Goal: Task Accomplishment & Management: Use online tool/utility

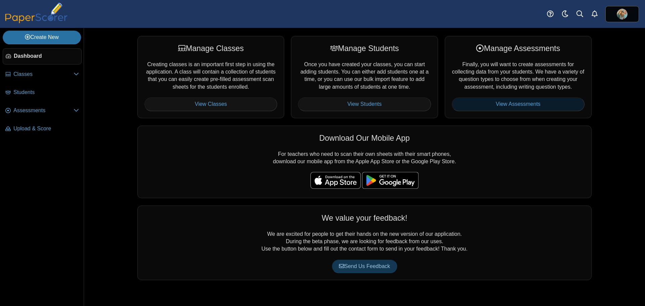
click at [480, 103] on link "View Assessments" at bounding box center [518, 103] width 133 height 13
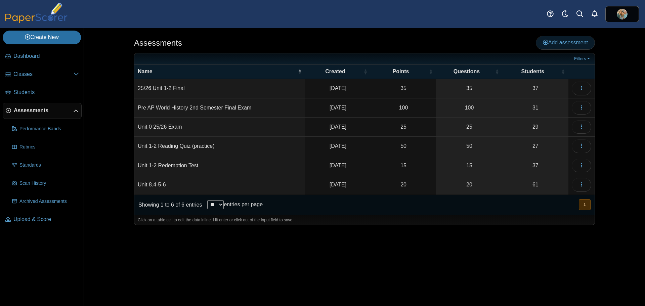
click at [553, 43] on span "Add assessment" at bounding box center [565, 43] width 45 height 6
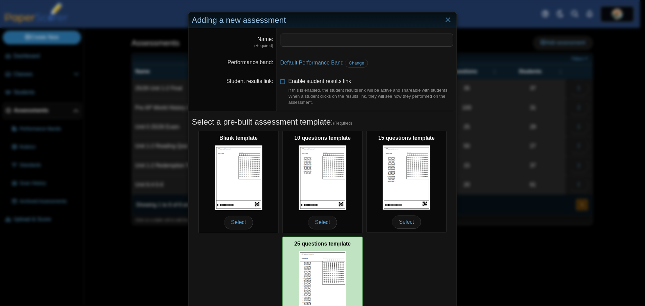
click at [326, 263] on img at bounding box center [323, 283] width 48 height 65
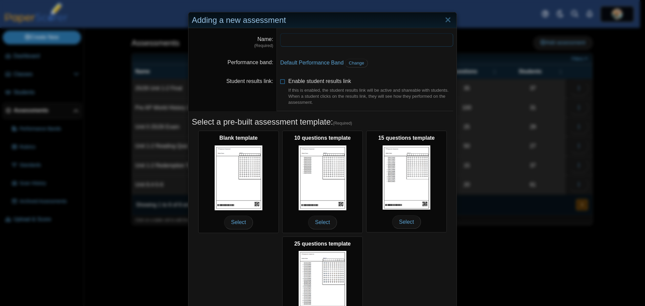
click at [284, 36] on input "Name" at bounding box center [366, 39] width 173 height 13
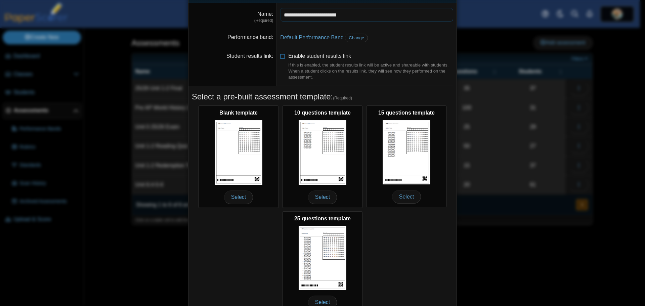
scroll to position [60, 0]
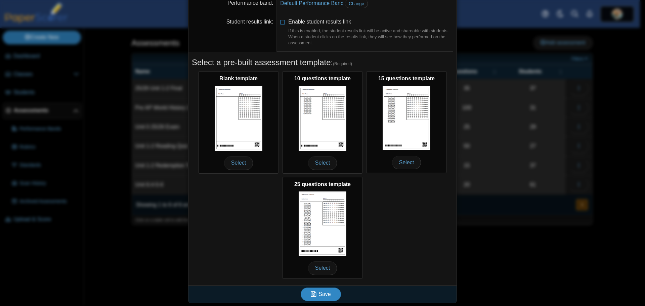
type input "**********"
click at [321, 293] on span "Save" at bounding box center [325, 294] width 12 height 6
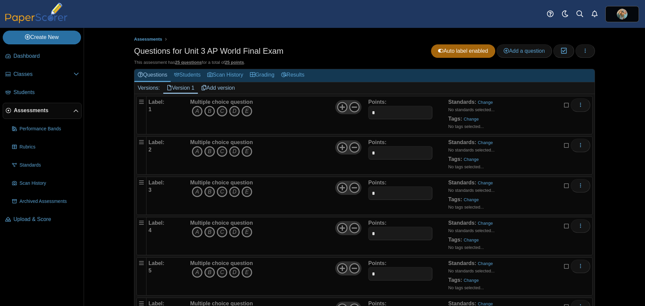
click at [207, 114] on icon "B" at bounding box center [209, 111] width 11 height 11
click at [193, 152] on icon "A" at bounding box center [197, 151] width 11 height 11
click at [207, 190] on icon "B" at bounding box center [209, 192] width 11 height 11
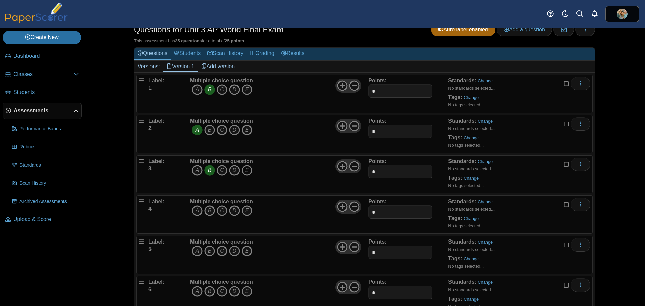
scroll to position [34, 0]
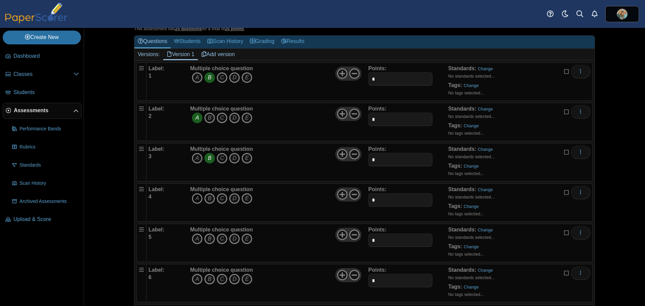
click at [192, 200] on icon "A" at bounding box center [197, 198] width 11 height 11
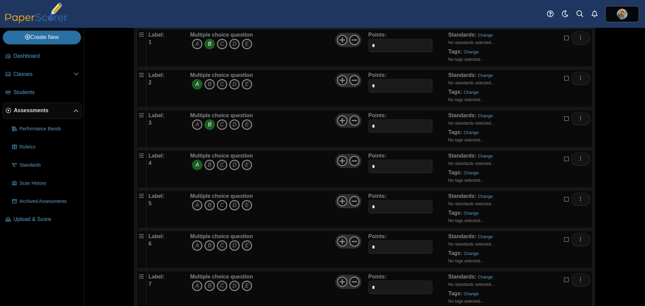
click at [220, 204] on icon "C" at bounding box center [222, 205] width 11 height 11
click at [220, 245] on icon "C" at bounding box center [222, 245] width 11 height 11
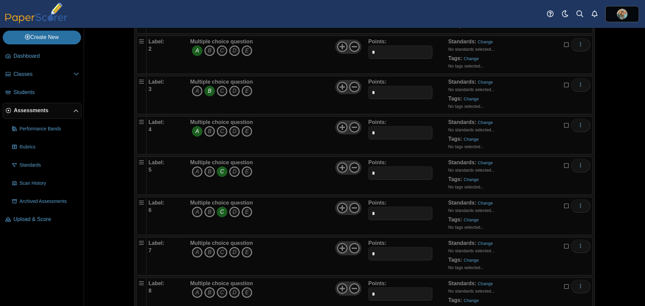
scroll to position [134, 0]
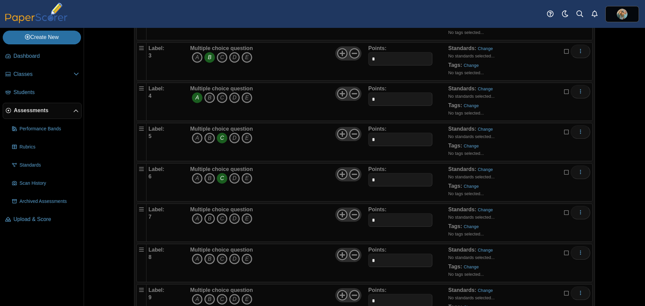
click at [206, 215] on icon "B" at bounding box center [209, 218] width 11 height 11
click at [196, 260] on icon "A" at bounding box center [197, 259] width 11 height 11
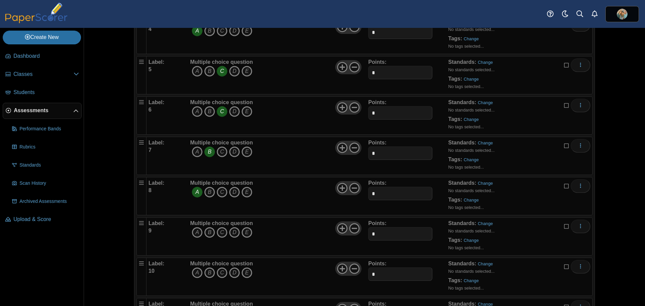
scroll to position [202, 0]
click at [206, 231] on icon "B" at bounding box center [209, 232] width 11 height 11
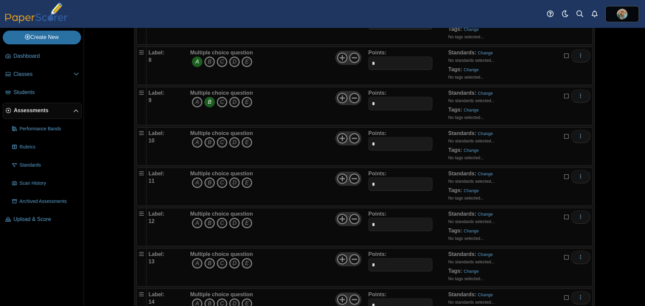
scroll to position [336, 0]
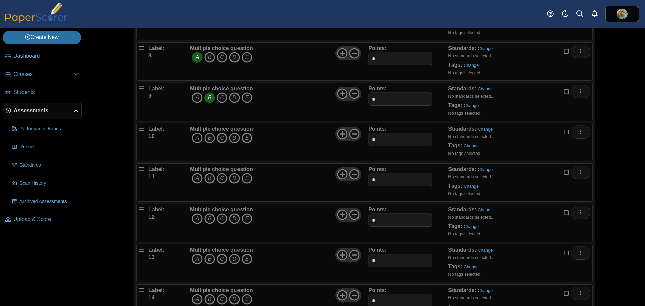
click at [194, 138] on icon "A" at bounding box center [197, 138] width 11 height 11
click at [230, 178] on icon "D" at bounding box center [234, 178] width 11 height 11
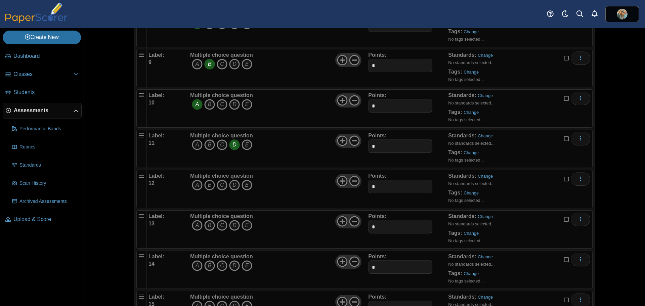
click at [208, 185] on icon "B" at bounding box center [209, 185] width 11 height 11
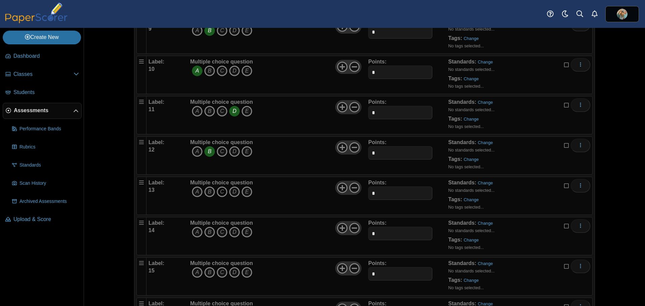
click at [220, 191] on icon "C" at bounding box center [222, 192] width 11 height 11
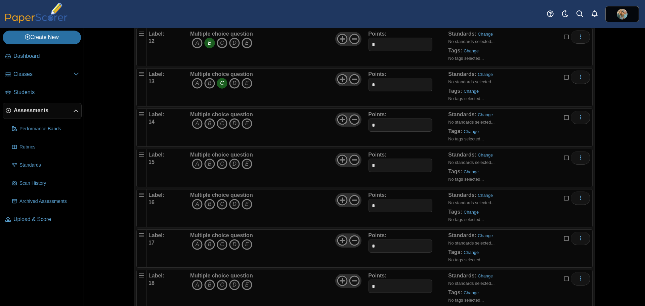
scroll to position [538, 0]
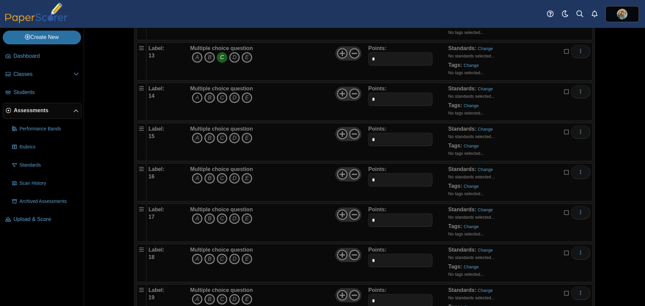
click at [192, 98] on icon "A" at bounding box center [197, 97] width 11 height 11
click at [208, 139] on icon "B" at bounding box center [209, 138] width 11 height 11
click at [221, 178] on icon "C" at bounding box center [222, 178] width 11 height 11
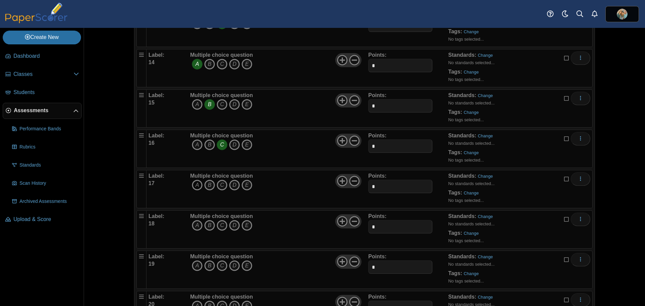
click at [194, 181] on icon "A" at bounding box center [197, 185] width 11 height 11
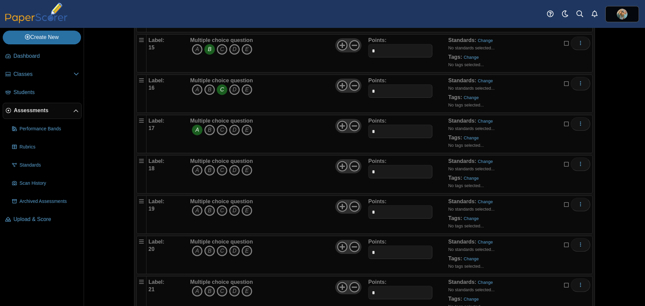
scroll to position [639, 0]
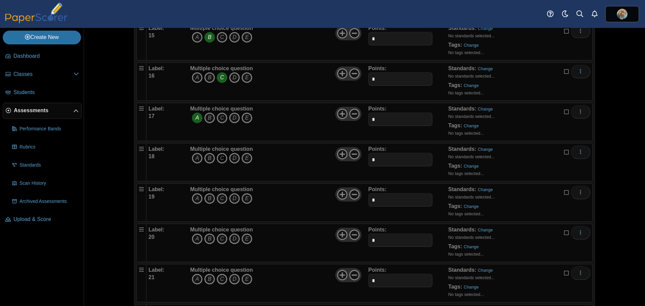
click at [219, 159] on icon "C" at bounding box center [222, 158] width 11 height 11
click at [220, 199] on icon "C" at bounding box center [222, 198] width 11 height 11
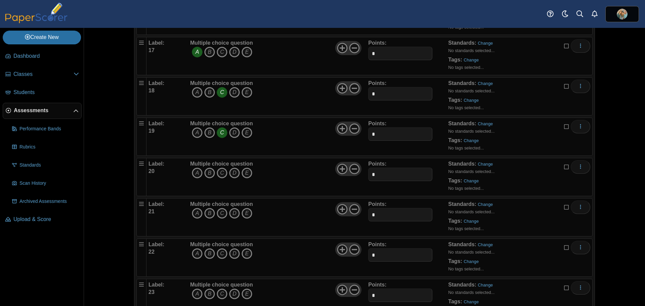
scroll to position [706, 0]
click at [233, 171] on icon "D" at bounding box center [234, 171] width 11 height 11
click at [194, 211] on icon "A" at bounding box center [197, 212] width 11 height 11
click at [229, 252] on icon "D" at bounding box center [234, 252] width 11 height 11
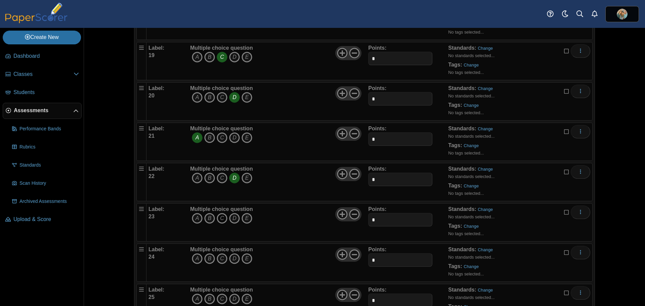
scroll to position [812, 0]
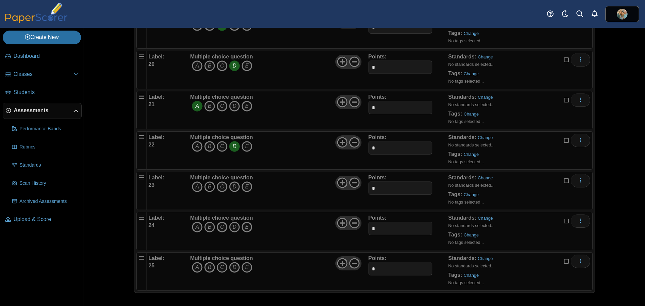
click at [206, 189] on icon "B" at bounding box center [209, 187] width 11 height 11
click at [231, 227] on icon "D" at bounding box center [234, 227] width 11 height 11
click at [195, 266] on icon "A" at bounding box center [197, 267] width 11 height 11
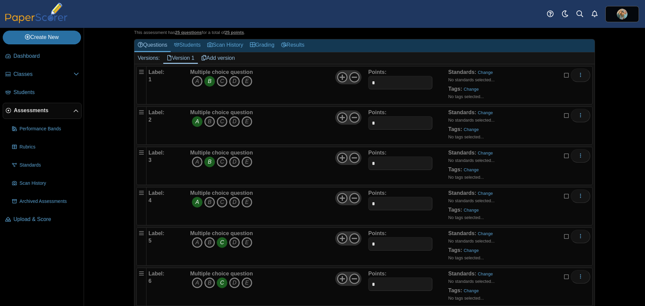
scroll to position [0, 0]
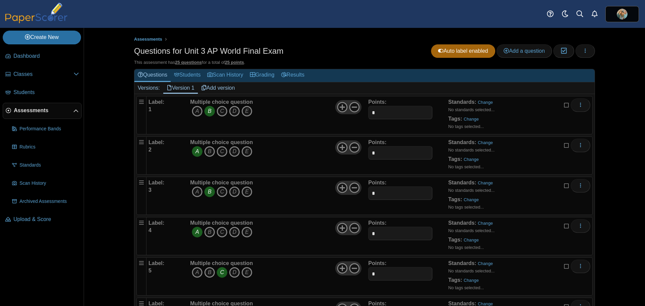
click at [206, 87] on link "Add version" at bounding box center [218, 87] width 41 height 11
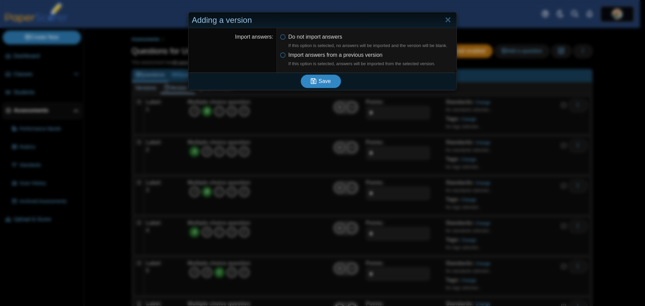
click at [314, 83] on icon "submit" at bounding box center [314, 81] width 6 height 6
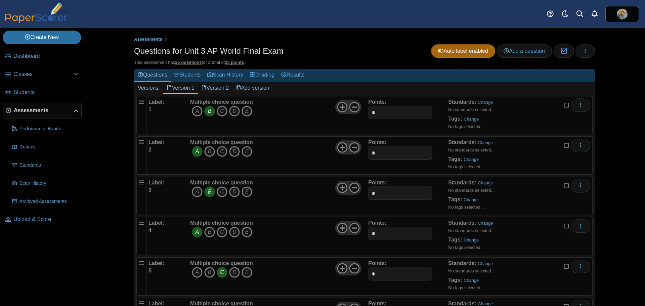
click at [214, 87] on link "Version 2" at bounding box center [215, 87] width 35 height 11
click at [208, 111] on icon "B" at bounding box center [209, 111] width 11 height 11
click at [219, 151] on icon "C" at bounding box center [222, 151] width 11 height 11
click at [192, 191] on icon "A" at bounding box center [197, 192] width 11 height 11
click at [209, 232] on icon "B" at bounding box center [209, 232] width 11 height 11
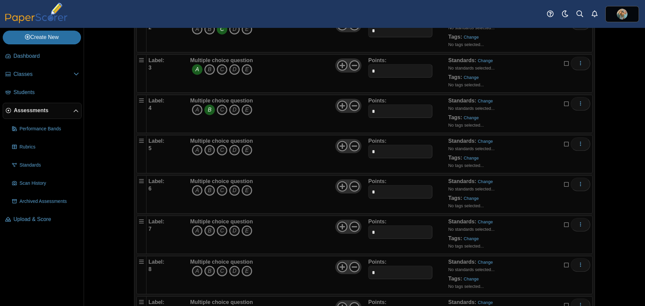
scroll to position [134, 0]
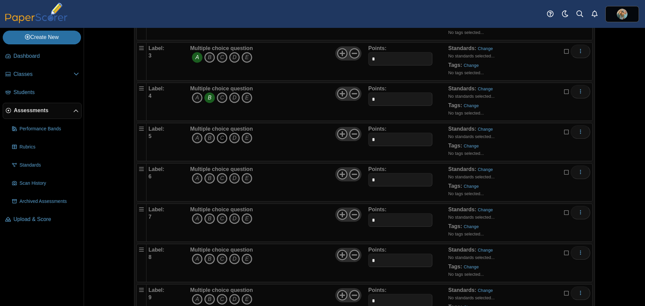
click at [217, 139] on icon "C" at bounding box center [222, 138] width 11 height 11
click at [192, 179] on icon "A" at bounding box center [197, 178] width 11 height 11
click at [220, 218] on icon "C" at bounding box center [222, 218] width 11 height 11
click at [219, 260] on icon "C" at bounding box center [222, 259] width 11 height 11
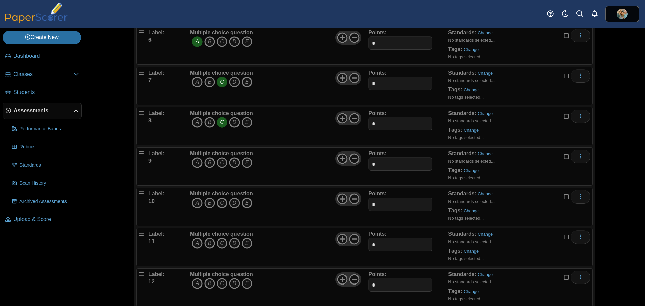
scroll to position [303, 0]
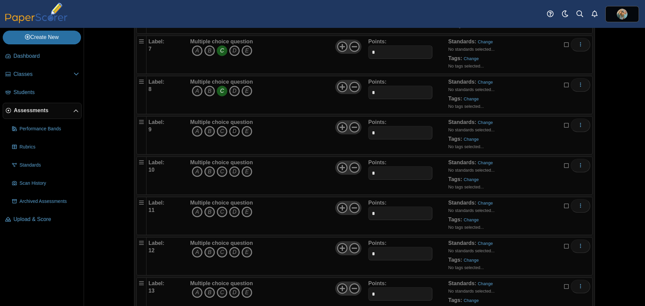
click at [232, 129] on icon "D" at bounding box center [234, 131] width 11 height 11
click at [195, 173] on icon "A" at bounding box center [197, 171] width 11 height 11
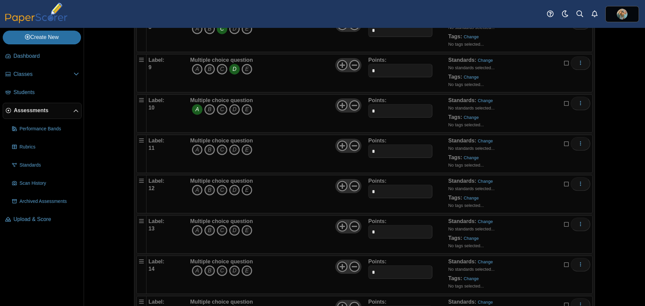
scroll to position [403, 0]
click at [230, 110] on icon "D" at bounding box center [234, 111] width 11 height 11
click at [204, 150] on icon "B" at bounding box center [209, 151] width 11 height 11
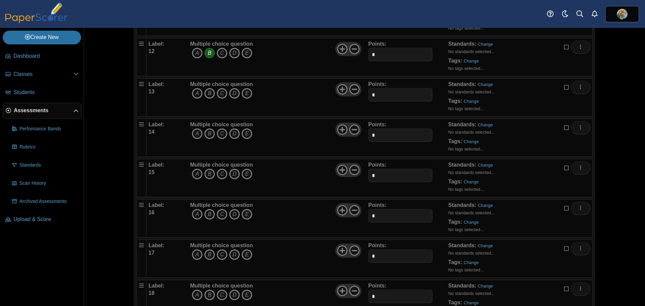
scroll to position [504, 0]
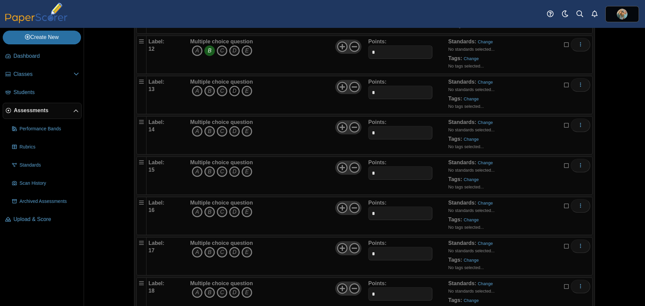
click at [233, 90] on icon "D" at bounding box center [234, 91] width 11 height 11
click at [197, 131] on icon "A" at bounding box center [197, 131] width 11 height 11
click at [206, 171] on icon "B" at bounding box center [209, 171] width 11 height 11
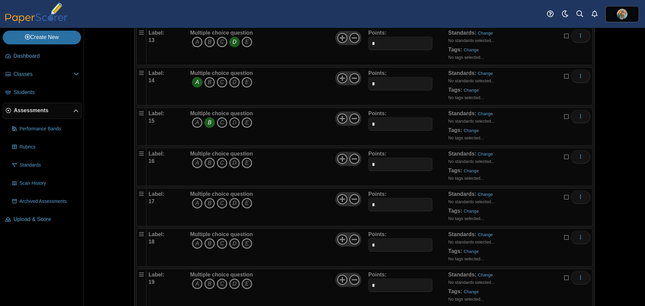
scroll to position [572, 0]
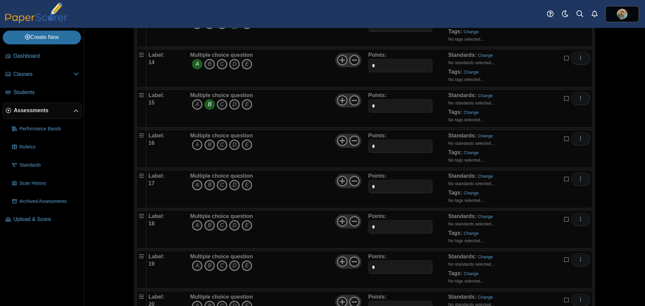
click at [192, 144] on icon "A" at bounding box center [197, 145] width 11 height 11
click at [208, 186] on icon "B" at bounding box center [209, 185] width 11 height 11
click at [195, 226] on icon "A" at bounding box center [197, 225] width 11 height 11
click at [220, 265] on icon "C" at bounding box center [222, 266] width 11 height 11
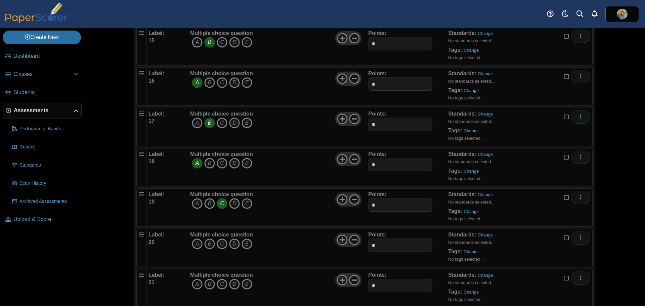
scroll to position [639, 0]
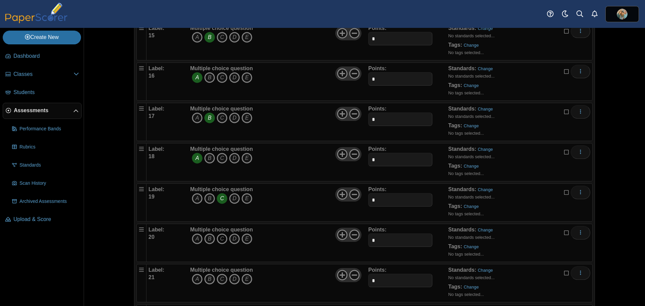
click at [219, 240] on icon "C" at bounding box center [222, 239] width 11 height 11
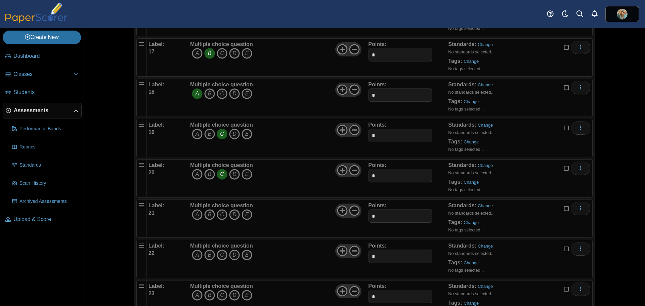
scroll to position [706, 0]
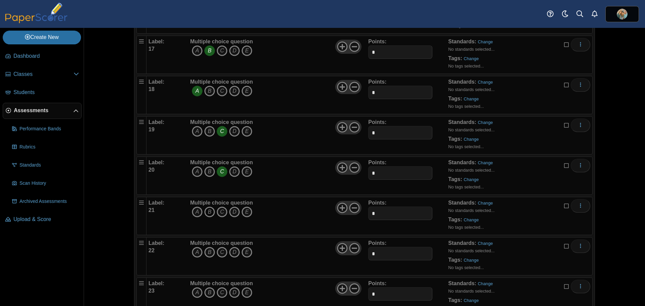
click at [206, 214] on icon "B" at bounding box center [209, 212] width 11 height 11
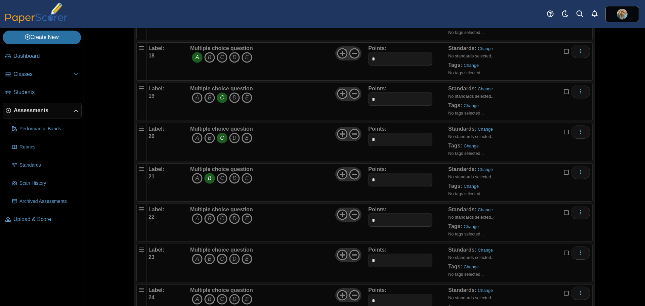
click at [194, 218] on icon "A" at bounding box center [197, 218] width 11 height 11
click at [209, 260] on icon "B" at bounding box center [209, 259] width 11 height 11
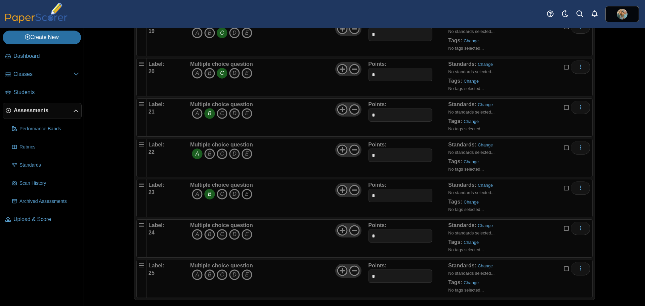
scroll to position [812, 0]
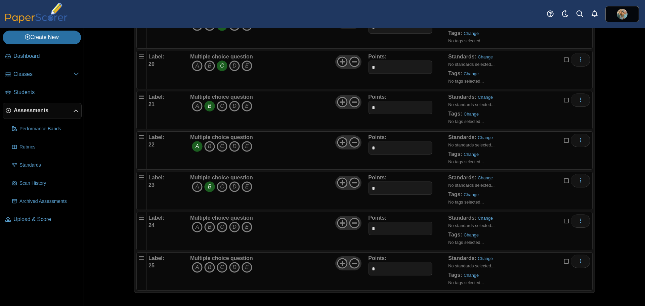
click at [196, 228] on icon "A" at bounding box center [197, 227] width 11 height 11
click at [231, 267] on icon "D" at bounding box center [234, 267] width 11 height 11
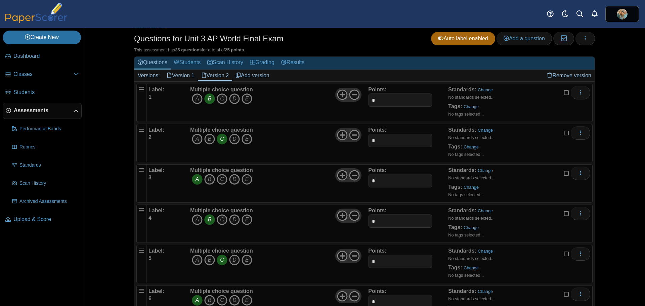
scroll to position [5, 0]
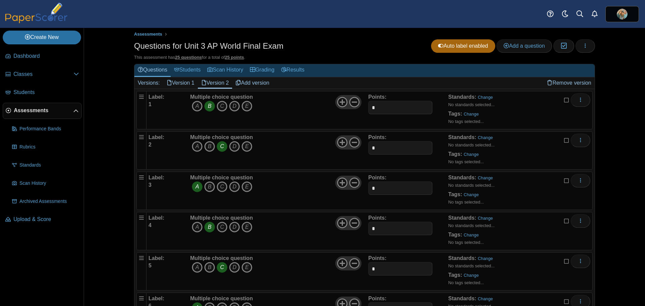
click at [251, 82] on link "Add version" at bounding box center [252, 82] width 41 height 11
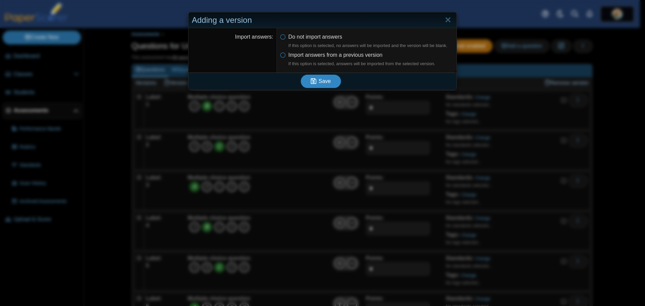
click at [321, 83] on span "Save" at bounding box center [325, 81] width 12 height 6
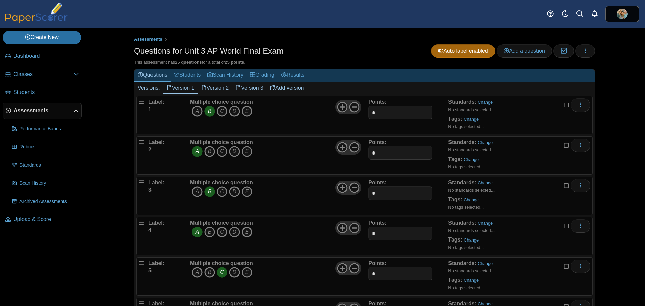
click at [254, 88] on link "Version 3" at bounding box center [249, 87] width 35 height 11
click at [231, 112] on icon "D" at bounding box center [234, 111] width 11 height 11
click at [204, 152] on icon "B" at bounding box center [209, 151] width 11 height 11
click at [192, 192] on icon "A" at bounding box center [197, 192] width 11 height 11
click at [206, 232] on icon "B" at bounding box center [209, 232] width 11 height 11
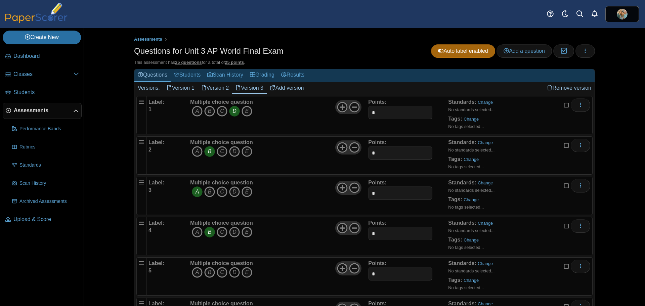
click at [229, 272] on icon "D" at bounding box center [234, 272] width 11 height 11
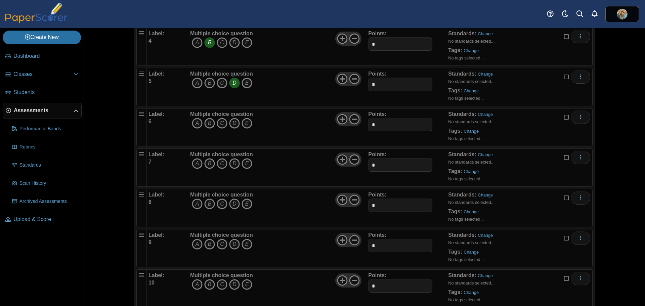
scroll to position [202, 0]
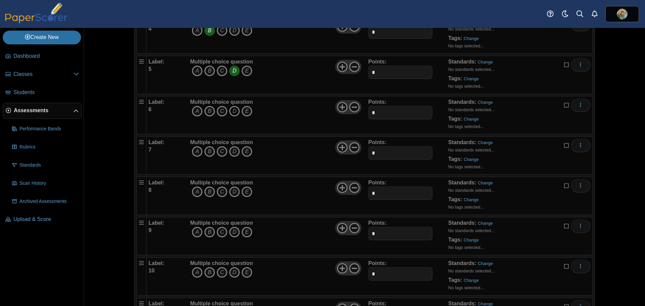
click at [231, 111] on icon "D" at bounding box center [234, 111] width 11 height 11
click at [195, 152] on icon "A" at bounding box center [197, 151] width 11 height 11
click at [209, 191] on icon "B" at bounding box center [209, 192] width 11 height 11
click at [194, 232] on icon "A" at bounding box center [197, 232] width 11 height 11
click at [206, 270] on icon "B" at bounding box center [209, 272] width 11 height 11
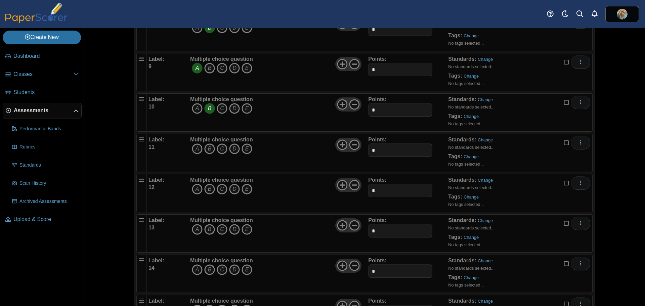
scroll to position [370, 0]
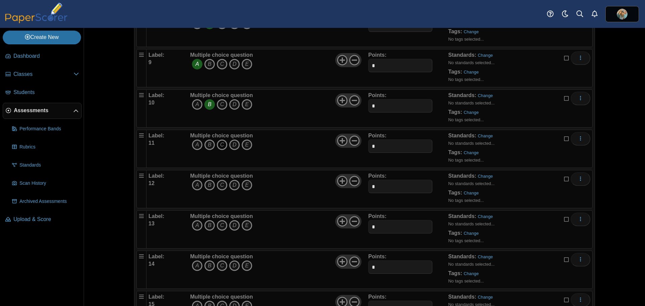
click at [218, 143] on icon "C" at bounding box center [222, 145] width 11 height 11
click at [195, 186] on icon "A" at bounding box center [197, 185] width 11 height 11
click at [232, 224] on icon "D" at bounding box center [234, 225] width 11 height 11
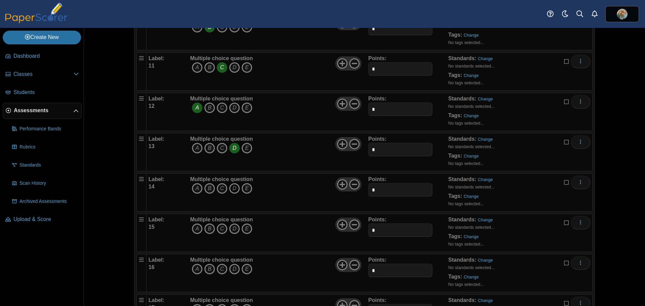
scroll to position [504, 0]
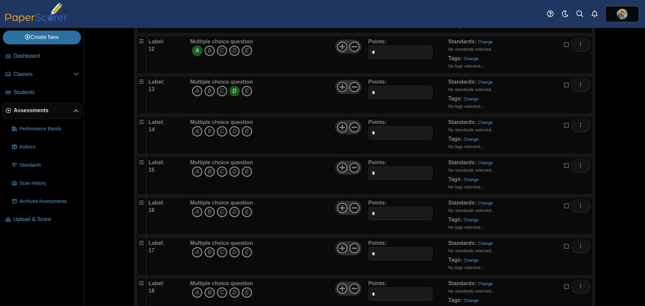
click at [205, 131] on icon "B" at bounding box center [209, 131] width 11 height 11
click at [194, 170] on icon "A" at bounding box center [197, 171] width 11 height 11
click at [231, 210] on icon "D" at bounding box center [234, 212] width 11 height 11
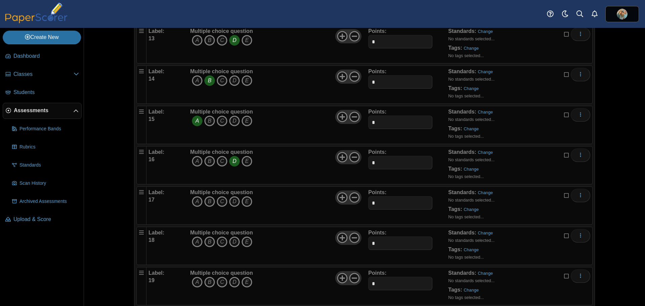
scroll to position [572, 0]
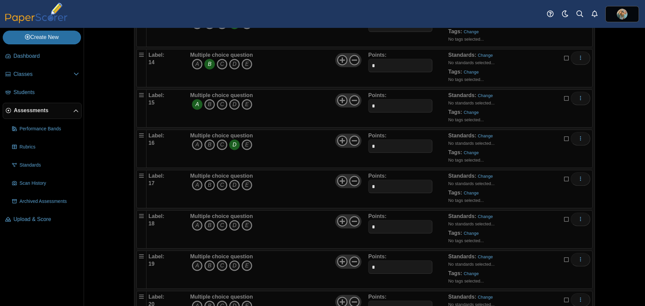
drag, startPoint x: 205, startPoint y: 186, endPoint x: 206, endPoint y: 190, distance: 4.3
click at [205, 188] on icon "B" at bounding box center [209, 185] width 11 height 11
click at [230, 225] on icon "D" at bounding box center [234, 225] width 11 height 11
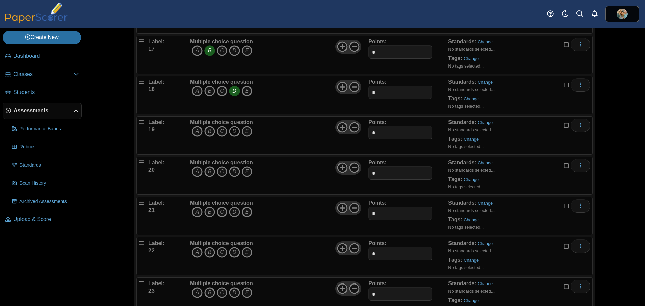
click at [232, 127] on icon "D" at bounding box center [234, 131] width 11 height 11
click at [195, 171] on icon "A" at bounding box center [197, 171] width 11 height 11
click at [208, 210] on icon "B" at bounding box center [209, 212] width 11 height 11
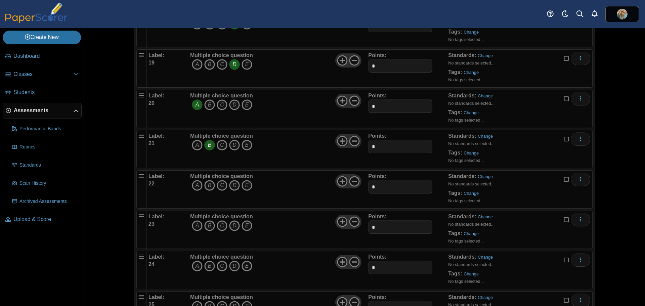
scroll to position [773, 0]
click at [220, 186] on icon "C" at bounding box center [222, 185] width 11 height 11
click at [196, 225] on icon "A" at bounding box center [197, 225] width 11 height 11
click at [219, 265] on icon "C" at bounding box center [222, 266] width 11 height 11
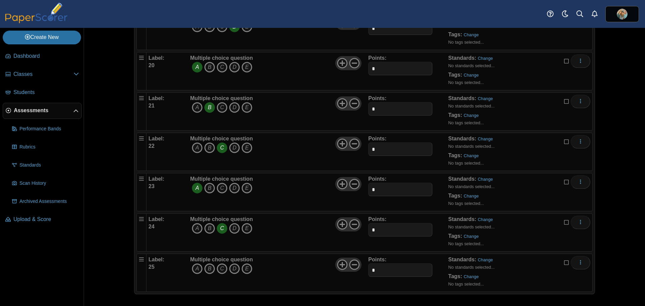
scroll to position [812, 0]
click at [205, 267] on icon "B" at bounding box center [209, 267] width 11 height 11
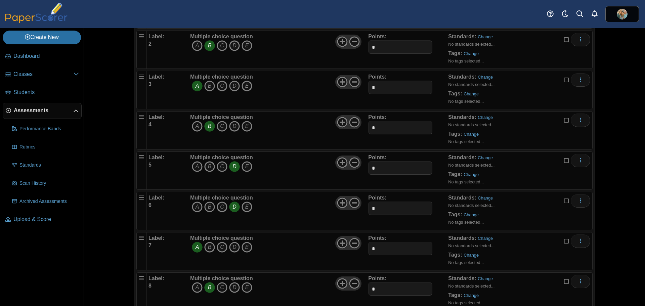
scroll to position [0, 0]
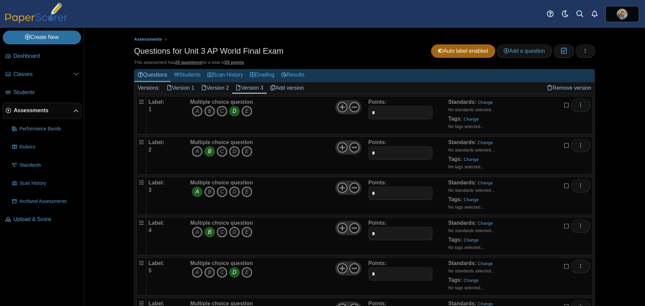
click at [285, 87] on link "Add version" at bounding box center [287, 87] width 41 height 11
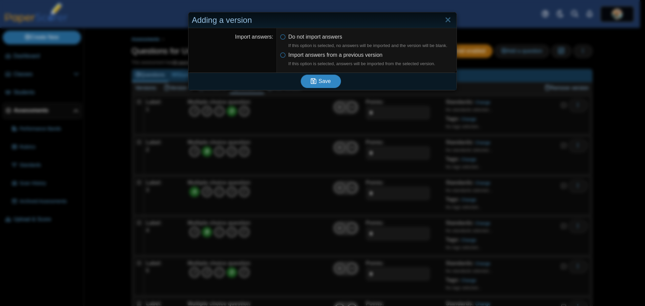
click at [319, 81] on span "Save" at bounding box center [325, 81] width 12 height 6
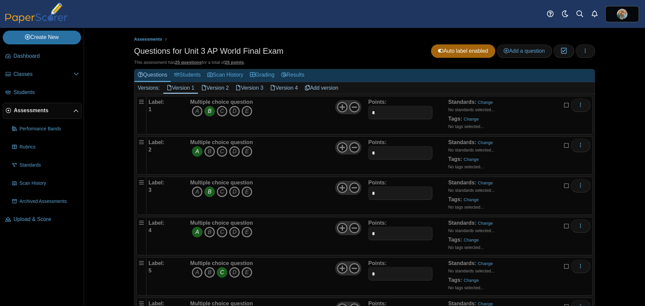
click at [289, 90] on link "Version 4" at bounding box center [284, 87] width 35 height 11
click at [195, 109] on icon "A" at bounding box center [197, 111] width 11 height 11
click at [229, 149] on icon "D" at bounding box center [234, 151] width 11 height 11
click at [206, 191] on icon "B" at bounding box center [209, 192] width 11 height 11
click at [195, 231] on icon "A" at bounding box center [197, 232] width 11 height 11
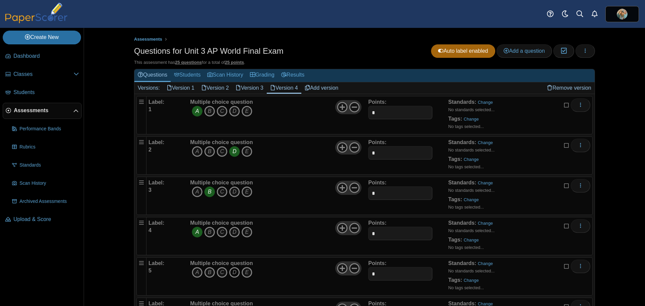
click at [234, 271] on icon "D" at bounding box center [234, 272] width 11 height 11
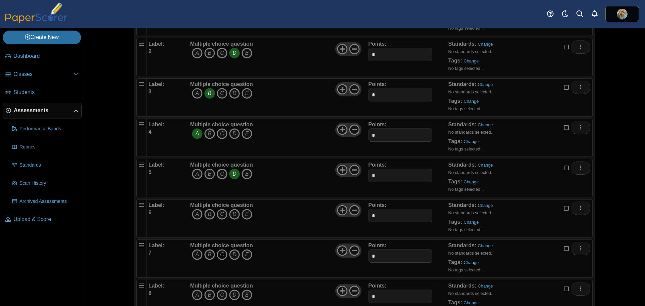
scroll to position [101, 0]
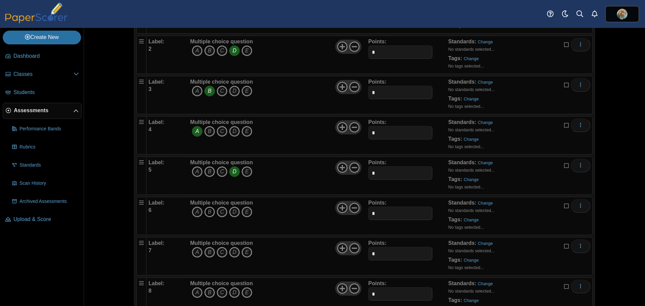
click at [208, 211] on icon "B" at bounding box center [209, 212] width 11 height 11
click at [230, 252] on icon "D" at bounding box center [234, 252] width 11 height 11
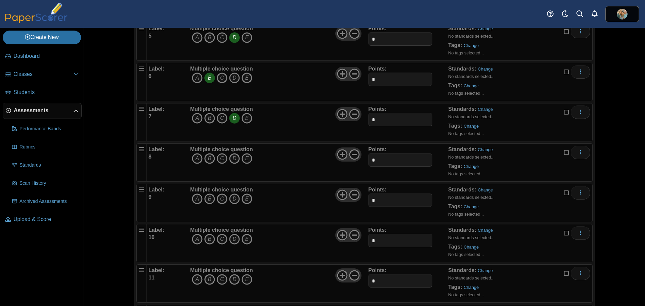
scroll to position [235, 0]
click at [233, 158] on icon "D" at bounding box center [234, 158] width 11 height 11
click at [221, 195] on icon "C" at bounding box center [222, 198] width 11 height 11
click at [218, 237] on icon "C" at bounding box center [222, 239] width 11 height 11
click at [208, 278] on icon "B" at bounding box center [209, 279] width 11 height 11
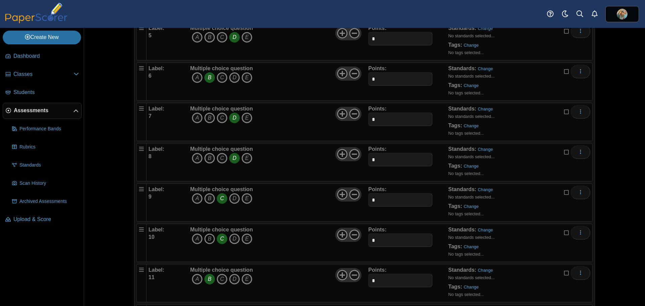
click at [205, 238] on icon "B" at bounding box center [209, 239] width 11 height 11
click at [217, 239] on icon "C" at bounding box center [222, 239] width 11 height 11
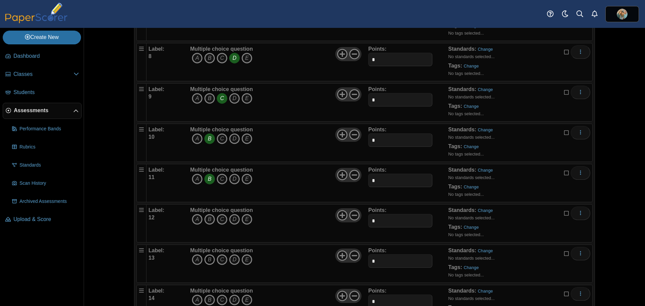
scroll to position [336, 0]
click at [195, 219] on icon "A" at bounding box center [197, 218] width 11 height 11
click at [218, 259] on icon "C" at bounding box center [222, 259] width 11 height 11
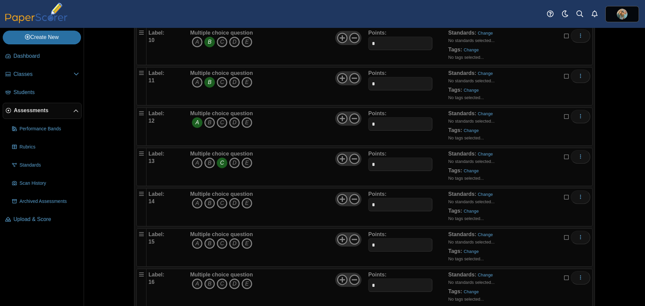
scroll to position [437, 0]
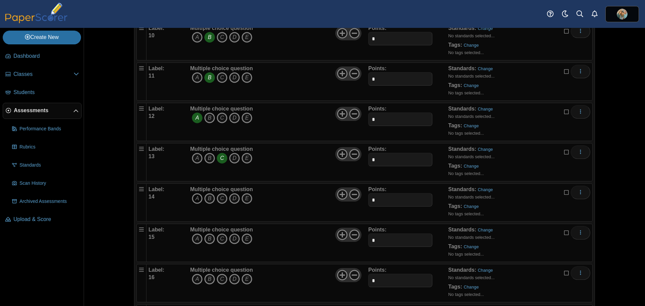
click at [194, 198] on icon "A" at bounding box center [197, 198] width 11 height 11
click at [198, 239] on icon "A" at bounding box center [197, 239] width 11 height 11
click at [207, 277] on icon "B" at bounding box center [209, 279] width 11 height 11
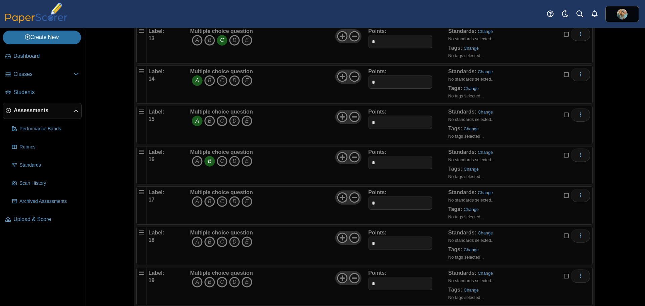
scroll to position [572, 0]
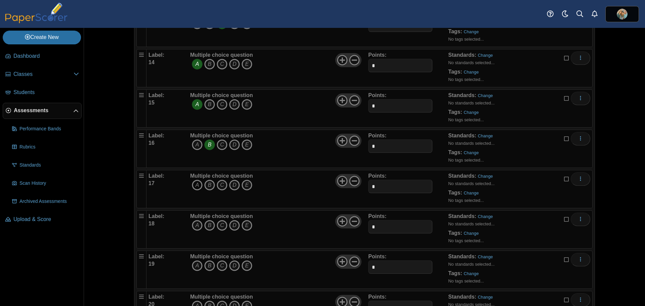
click at [196, 186] on icon "A" at bounding box center [197, 185] width 11 height 11
click at [207, 224] on icon "B" at bounding box center [209, 225] width 11 height 11
click at [231, 264] on icon "D" at bounding box center [234, 266] width 11 height 11
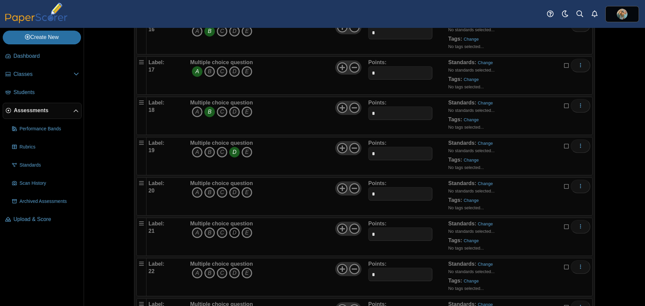
scroll to position [706, 0]
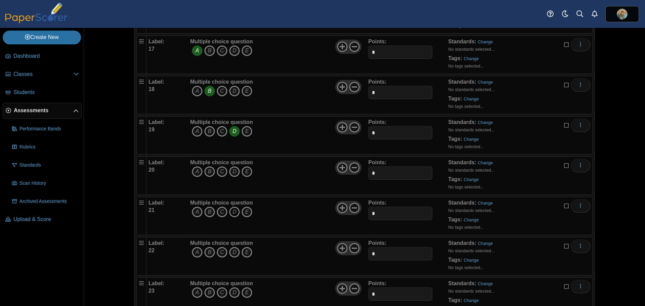
click at [230, 213] on icon "D" at bounding box center [234, 212] width 11 height 11
click at [232, 171] on icon "D" at bounding box center [234, 171] width 11 height 11
click at [232, 211] on icon "D" at bounding box center [234, 212] width 11 height 11
click at [194, 212] on icon "A" at bounding box center [197, 212] width 11 height 11
click at [207, 252] on icon "B" at bounding box center [209, 252] width 11 height 11
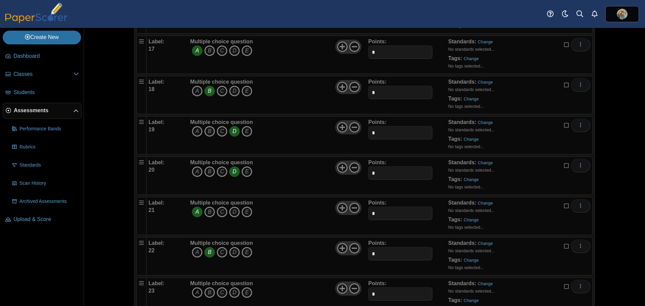
click at [194, 292] on icon "A" at bounding box center [197, 292] width 11 height 11
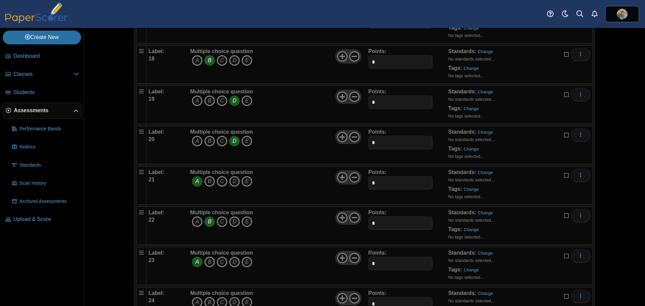
scroll to position [812, 0]
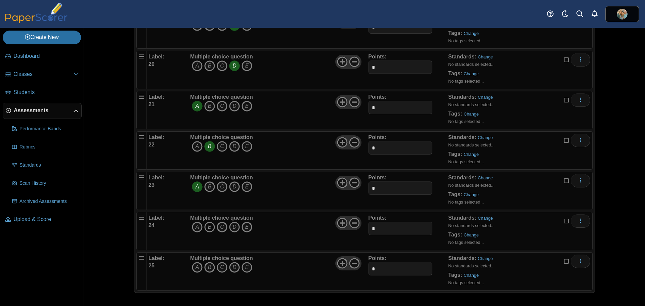
click at [207, 225] on icon "B" at bounding box center [209, 227] width 11 height 11
click at [218, 266] on icon "C" at bounding box center [222, 267] width 11 height 11
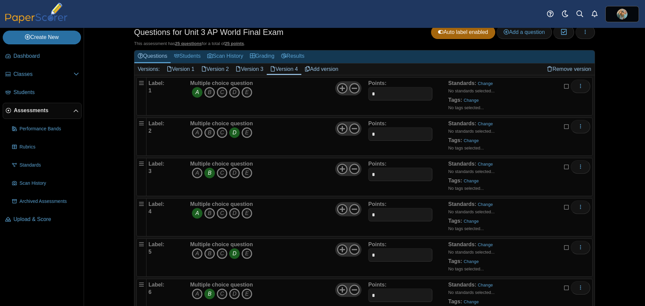
scroll to position [0, 0]
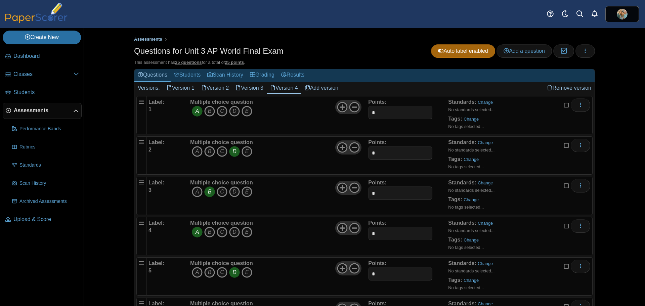
click at [148, 40] on span "Assessments" at bounding box center [148, 39] width 28 height 5
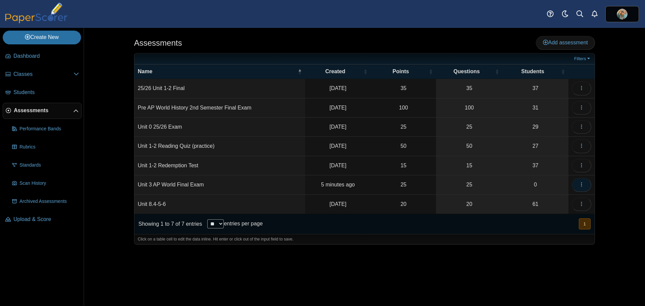
click at [577, 184] on button "button" at bounding box center [581, 184] width 19 height 13
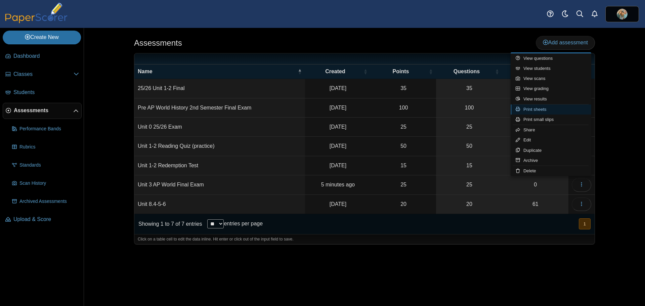
click at [536, 111] on link "Print sheets" at bounding box center [551, 110] width 81 height 10
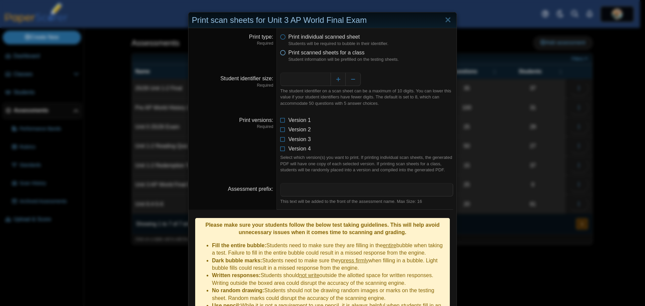
click at [281, 53] on icon at bounding box center [282, 51] width 5 height 5
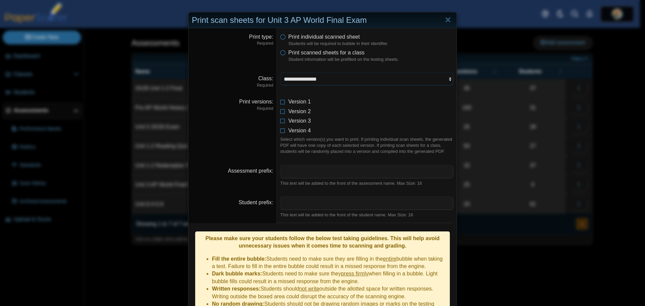
click at [329, 80] on select "**********" at bounding box center [366, 79] width 173 height 13
select select "**********"
click at [280, 73] on select "**********" at bounding box center [366, 79] width 173 height 13
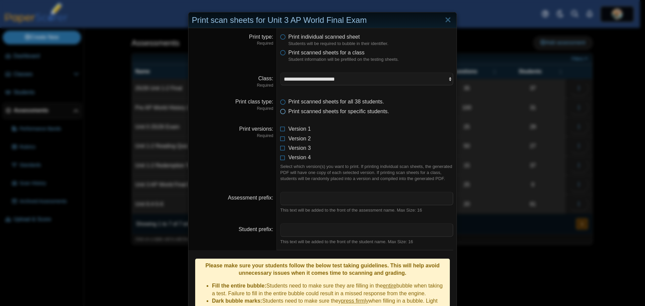
click at [281, 112] on icon at bounding box center [282, 110] width 5 height 5
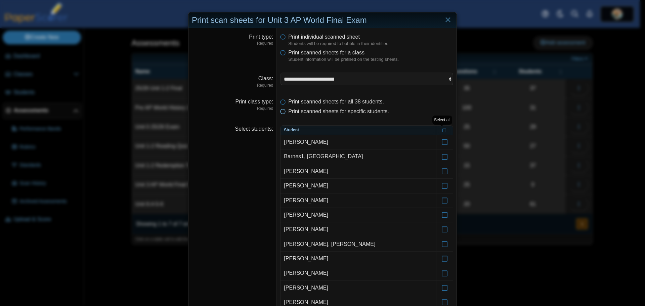
click at [281, 112] on icon at bounding box center [282, 110] width 5 height 5
click at [281, 100] on icon at bounding box center [282, 100] width 5 height 5
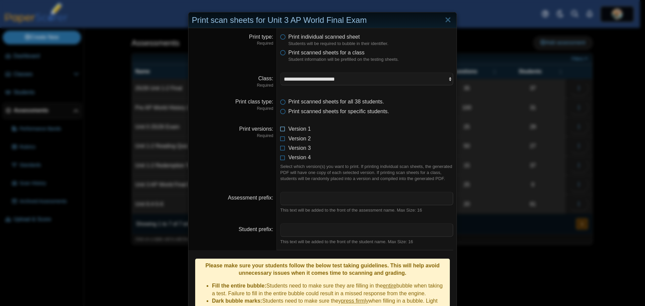
click at [282, 129] on icon at bounding box center [282, 127] width 5 height 5
click at [280, 139] on icon at bounding box center [282, 137] width 5 height 5
click at [281, 148] on icon at bounding box center [282, 147] width 5 height 5
click at [281, 157] on icon at bounding box center [282, 156] width 5 height 5
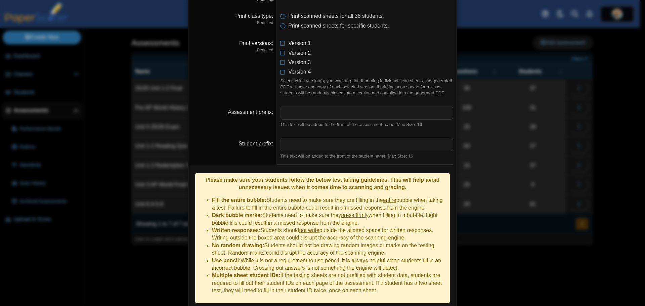
scroll to position [102, 0]
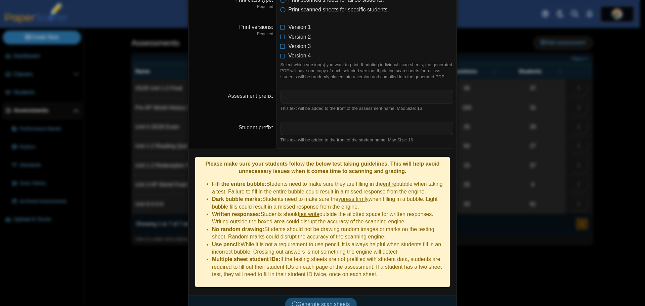
click at [314, 302] on span "Generate scan sheets" at bounding box center [321, 305] width 58 height 6
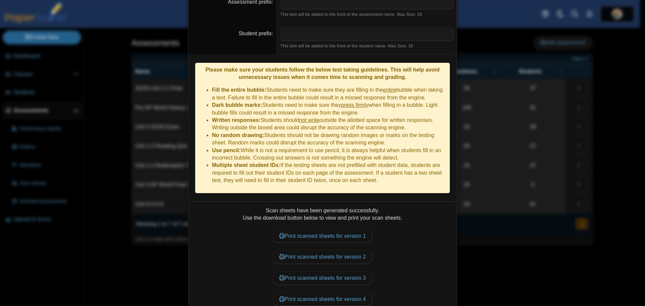
scroll to position [219, 0]
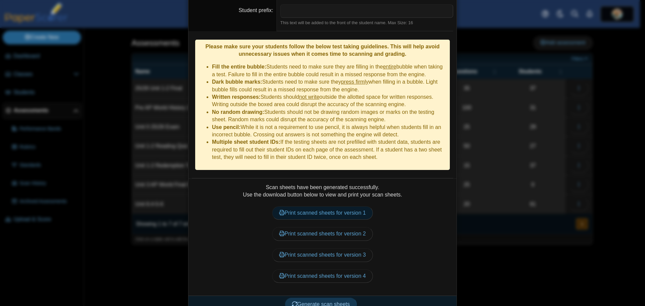
click at [300, 206] on link "Print scanned sheets for version 1" at bounding box center [322, 212] width 101 height 13
click at [319, 227] on link "Print scanned sheets for version 2" at bounding box center [322, 233] width 101 height 13
click at [318, 248] on link "Print scanned sheets for version 3" at bounding box center [322, 254] width 101 height 13
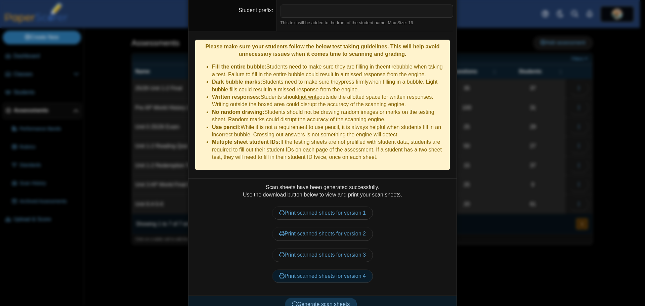
click at [327, 270] on link "Print scanned sheets for version 4" at bounding box center [322, 276] width 101 height 13
click at [505, 48] on div "**********" at bounding box center [322, 153] width 645 height 306
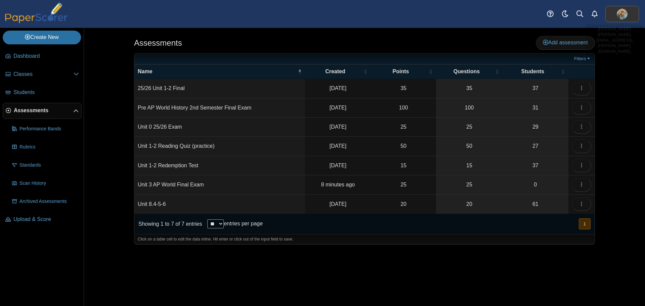
click at [617, 12] on img at bounding box center [622, 14] width 11 height 11
